Goal: Task Accomplishment & Management: Use online tool/utility

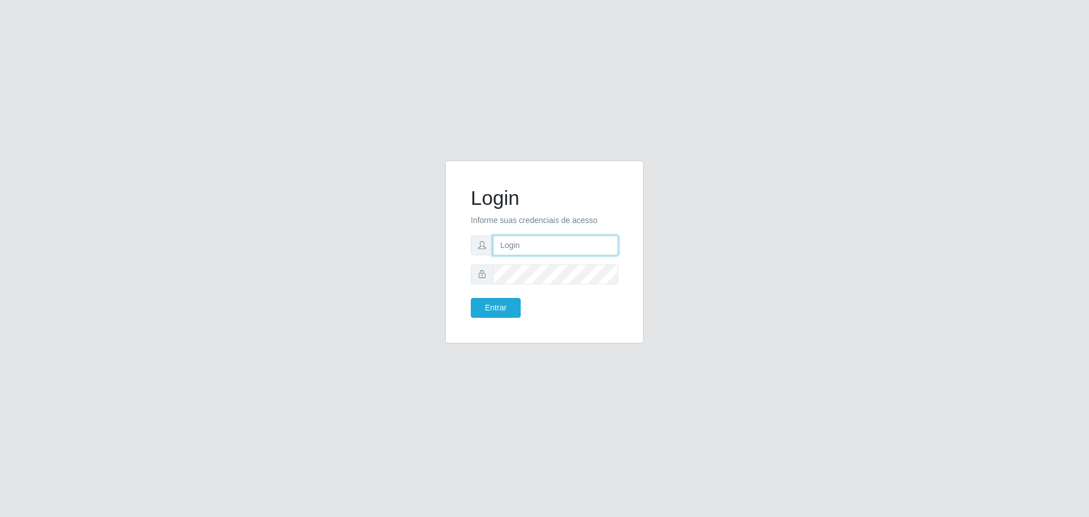
type input "[EMAIL_ADDRESS][DOMAIN_NAME]"
click at [445, 301] on div "Login Informe suas credenciais de acesso [EMAIL_ADDRESS][DOMAIN_NAME] Entrar" at bounding box center [544, 251] width 198 height 183
click at [471, 298] on button "Entrar" at bounding box center [496, 308] width 50 height 20
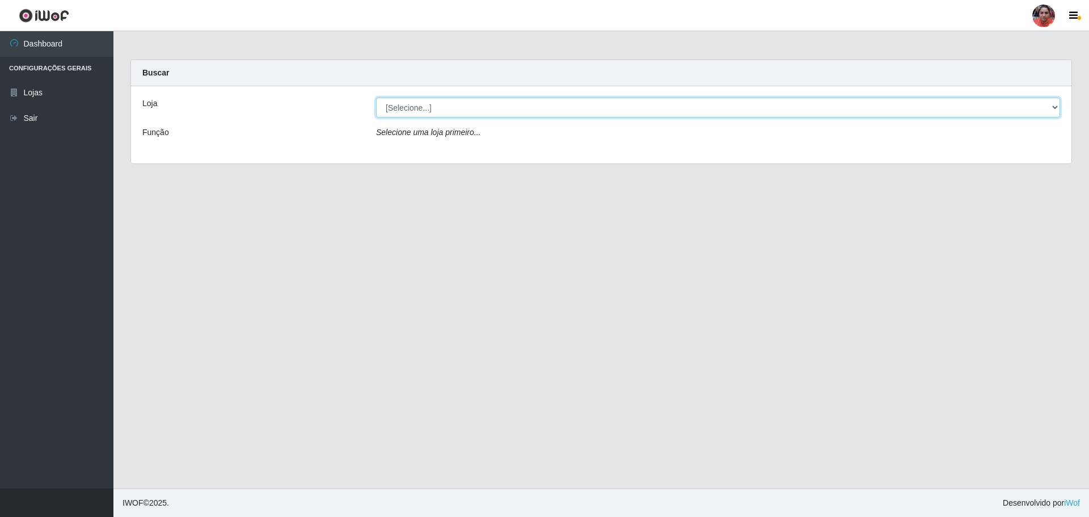
drag, startPoint x: 1056, startPoint y: 108, endPoint x: 1047, endPoint y: 113, distance: 10.9
click at [1056, 108] on select "[Selecione...] Mar Vermelho - Loja 05" at bounding box center [718, 108] width 684 height 20
select select "252"
click at [376, 98] on select "[Selecione...] Mar Vermelho - Loja 05" at bounding box center [718, 108] width 684 height 20
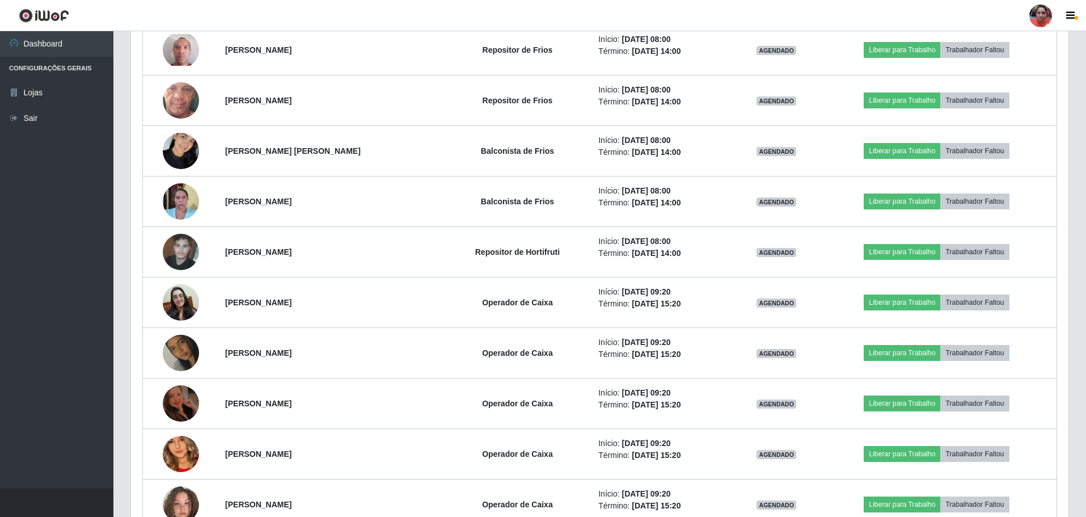
scroll to position [794, 0]
